Goal: Task Accomplishment & Management: Manage account settings

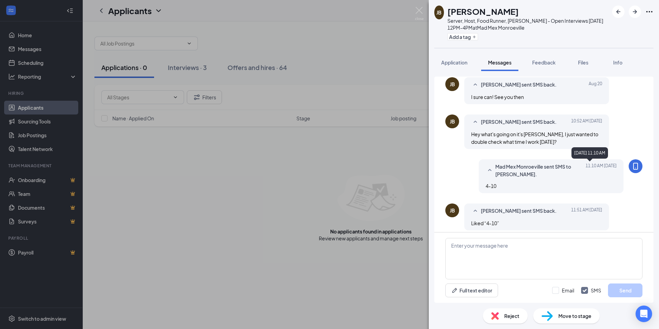
scroll to position [350, 0]
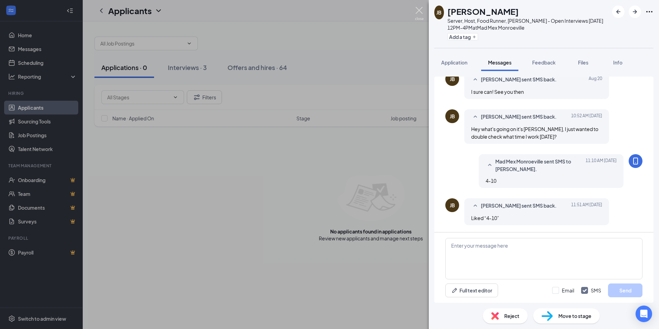
click at [419, 14] on img at bounding box center [419, 13] width 9 height 13
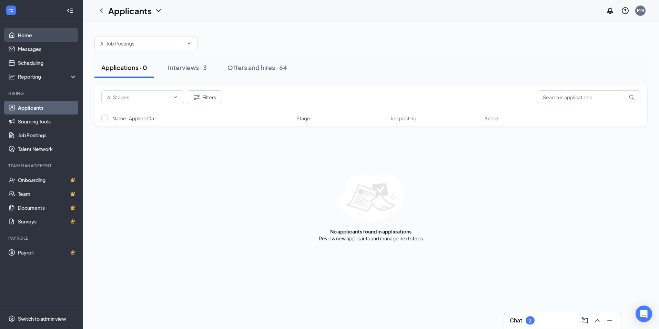
click at [34, 31] on link "Home" at bounding box center [47, 35] width 59 height 14
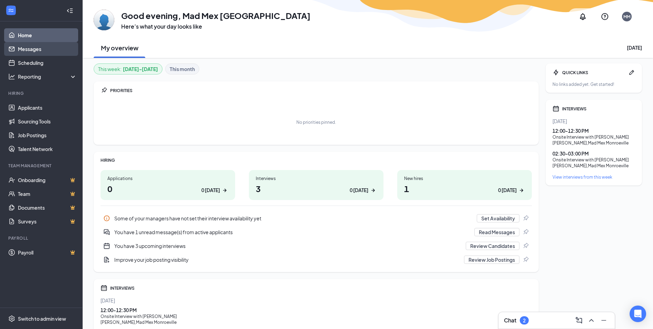
click at [30, 48] on link "Messages" at bounding box center [47, 49] width 59 height 14
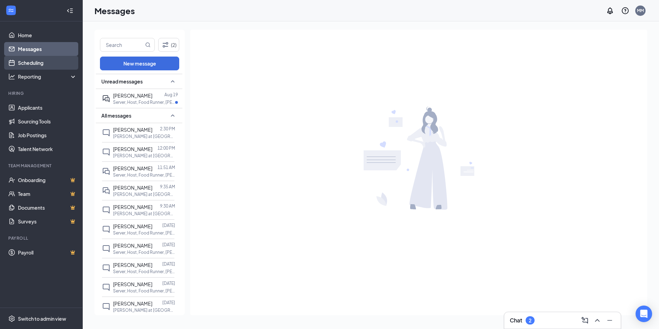
click at [52, 60] on link "Scheduling" at bounding box center [47, 63] width 59 height 14
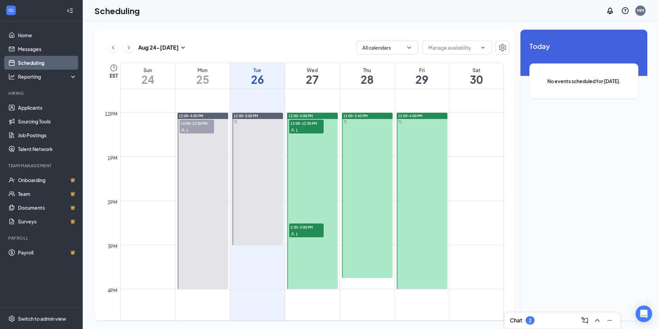
scroll to position [511, 0]
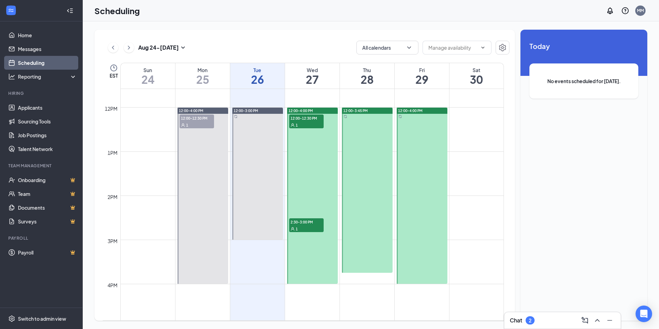
click at [311, 117] on span "12:00-12:30 PM" at bounding box center [306, 117] width 34 height 7
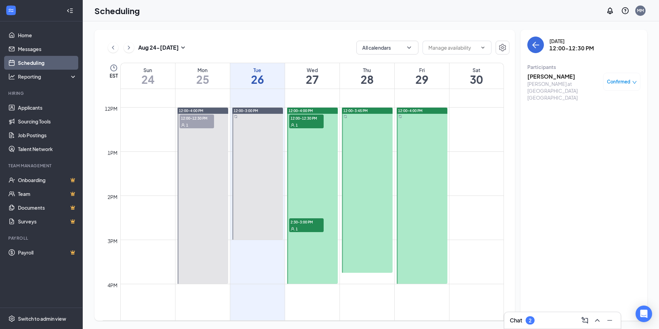
click at [632, 87] on div "Confirmed" at bounding box center [621, 82] width 37 height 18
click at [634, 82] on icon "down" at bounding box center [634, 82] width 5 height 5
click at [307, 228] on div "1" at bounding box center [306, 228] width 34 height 7
click at [614, 78] on span "Confirmed" at bounding box center [618, 81] width 23 height 7
click at [600, 104] on span "Request Reschedule" at bounding box center [605, 104] width 47 height 8
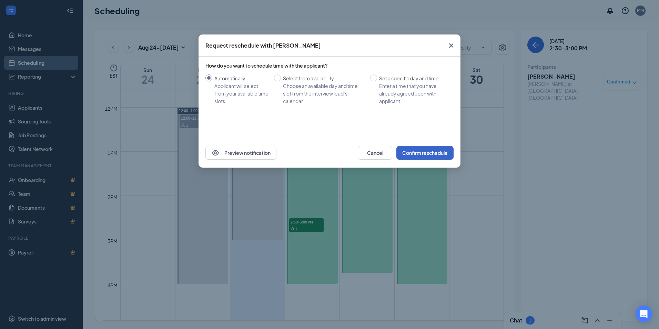
click at [435, 155] on button "Confirm reschedule" at bounding box center [424, 153] width 57 height 14
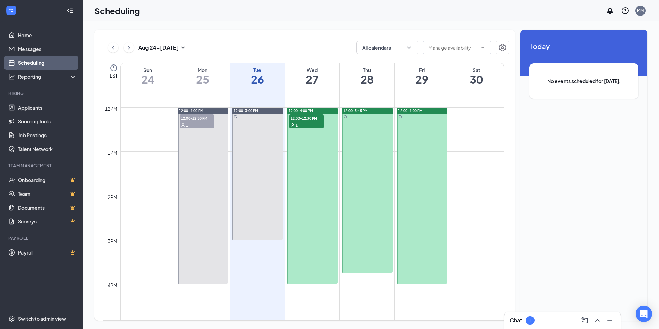
click at [321, 123] on div "1" at bounding box center [306, 124] width 34 height 7
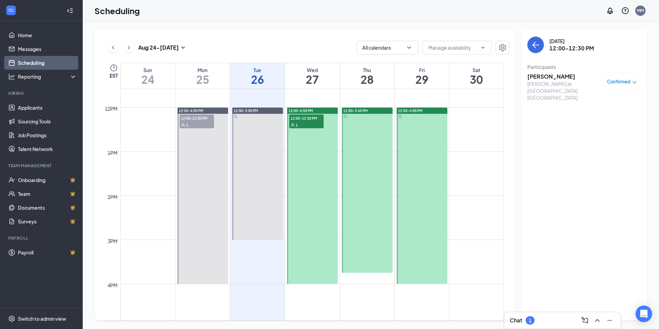
click at [318, 123] on div "1" at bounding box center [306, 124] width 34 height 7
click at [633, 85] on div "Confirmed" at bounding box center [621, 82] width 37 height 18
click at [636, 80] on icon "down" at bounding box center [634, 82] width 5 height 5
click at [611, 103] on span "Request Reschedule" at bounding box center [605, 104] width 47 height 8
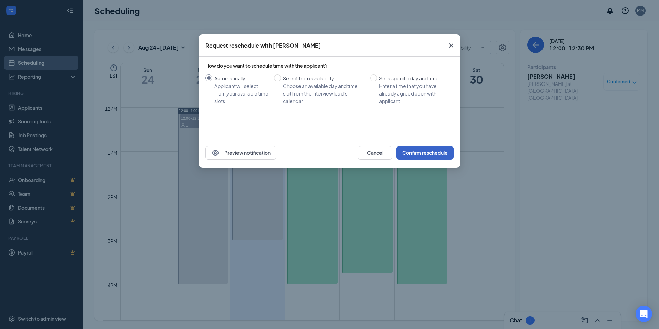
click at [431, 155] on button "Confirm reschedule" at bounding box center [424, 153] width 57 height 14
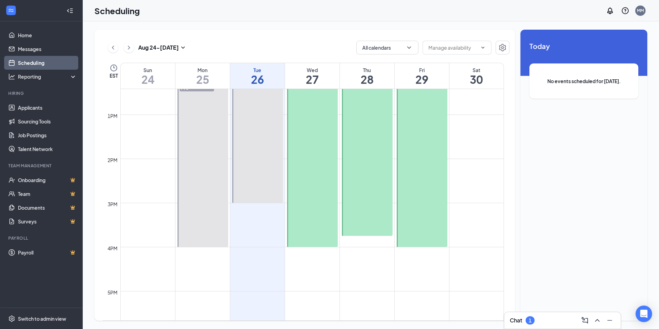
scroll to position [511, 0]
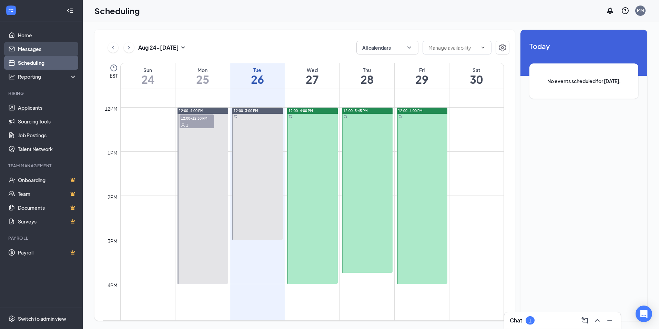
click at [45, 47] on link "Messages" at bounding box center [47, 49] width 59 height 14
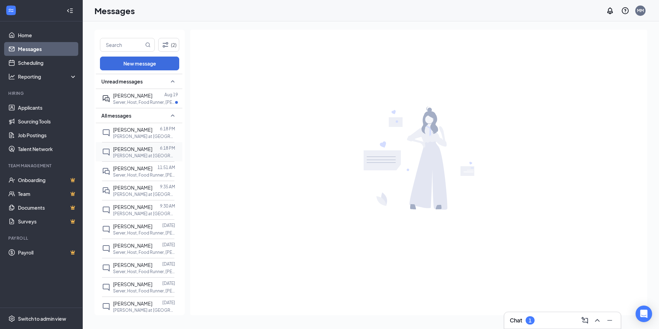
click at [147, 142] on div "[PERSON_NAME] 6:18 PM [PERSON_NAME] at [GEOGRAPHIC_DATA] [GEOGRAPHIC_DATA]" at bounding box center [138, 151] width 72 height 19
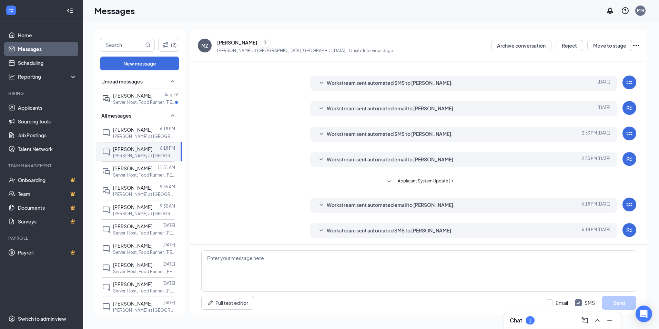
scroll to position [77, 0]
click at [365, 232] on span "Workstream sent automated SMS to [PERSON_NAME]." at bounding box center [390, 230] width 126 height 8
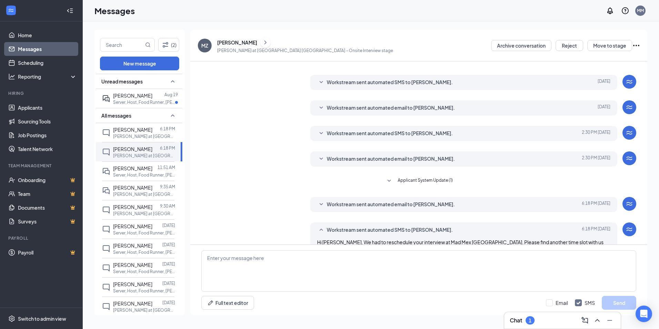
scroll to position [97, 0]
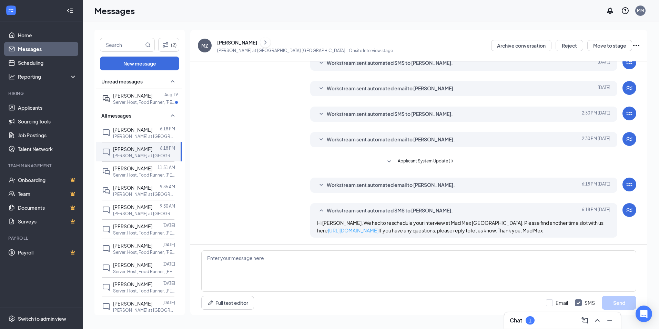
click at [371, 231] on link "[URL][DOMAIN_NAME]" at bounding box center [353, 230] width 51 height 6
click at [139, 125] on div "[PERSON_NAME] 6:18 PM [PERSON_NAME] at [GEOGRAPHIC_DATA]" at bounding box center [138, 132] width 72 height 19
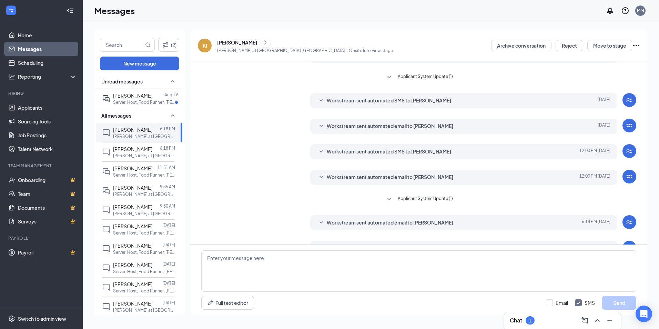
scroll to position [125, 0]
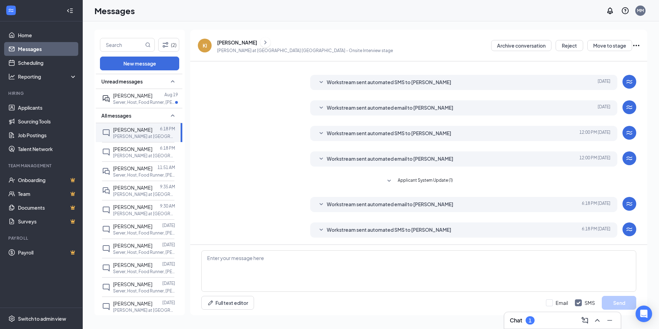
click at [405, 201] on span "Workstream sent automated email to [PERSON_NAME]" at bounding box center [390, 204] width 126 height 8
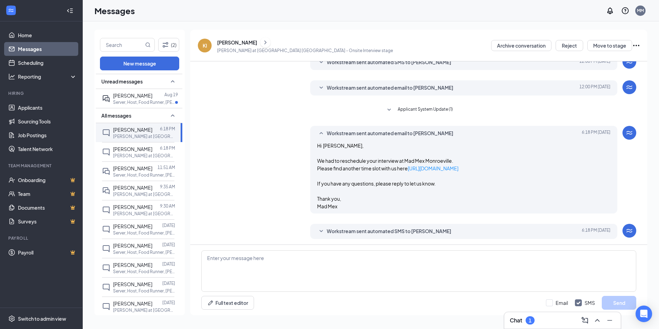
scroll to position [197, 0]
click at [410, 235] on div "Workstream sent automated SMS to [PERSON_NAME] [DATE] 6:18 PM Hi [PERSON_NAME],…" at bounding box center [463, 229] width 307 height 15
click at [413, 228] on span "Workstream sent automated SMS to [PERSON_NAME]" at bounding box center [389, 230] width 124 height 8
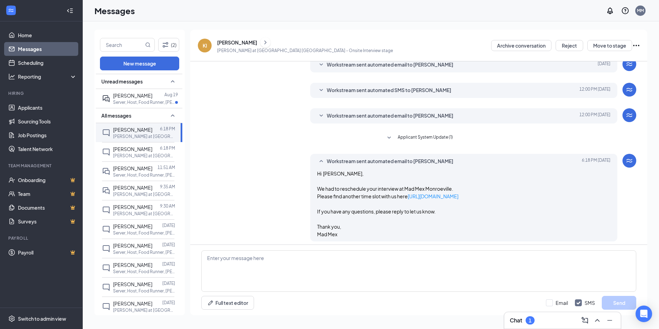
scroll to position [148, 0]
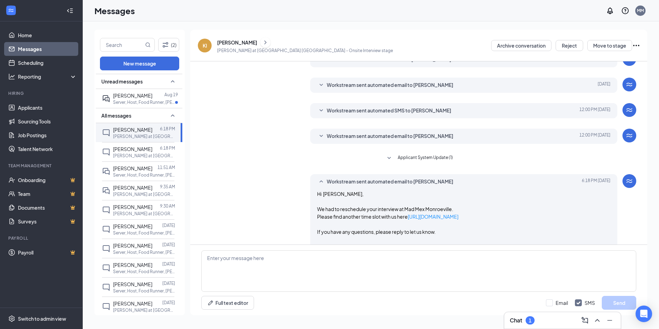
click at [329, 133] on span "Workstream sent automated email to [PERSON_NAME]" at bounding box center [390, 136] width 126 height 8
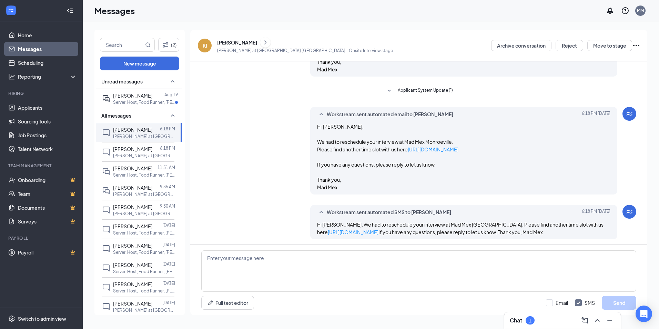
scroll to position [334, 0]
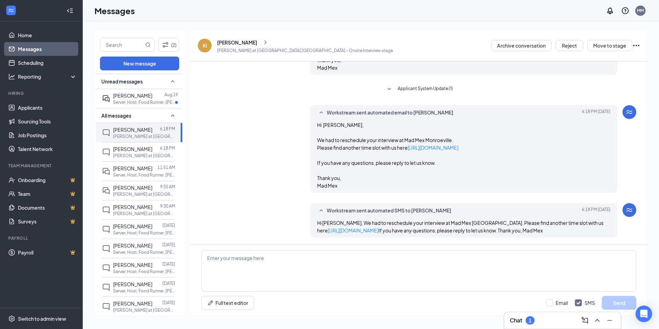
click at [247, 151] on div "Workstream sent automated email to [PERSON_NAME] [DATE] 6:18 PM Hi [PERSON_NAME…" at bounding box center [418, 150] width 435 height 91
